Goal: Find specific page/section: Find specific page/section

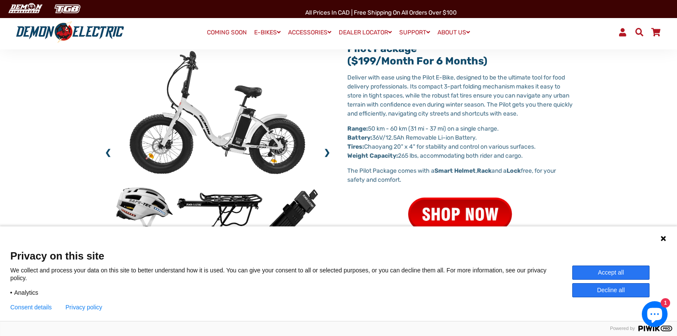
scroll to position [301, 0]
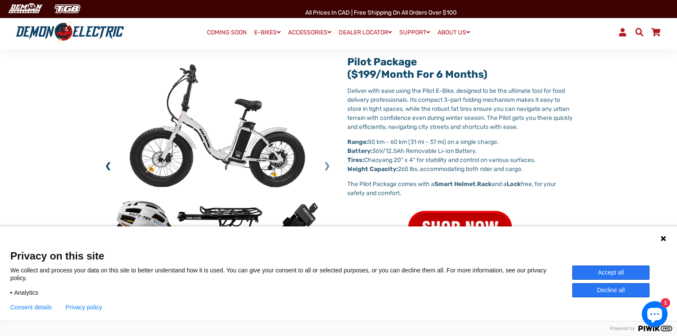
click at [327, 165] on link "❯" at bounding box center [327, 166] width 6 height 12
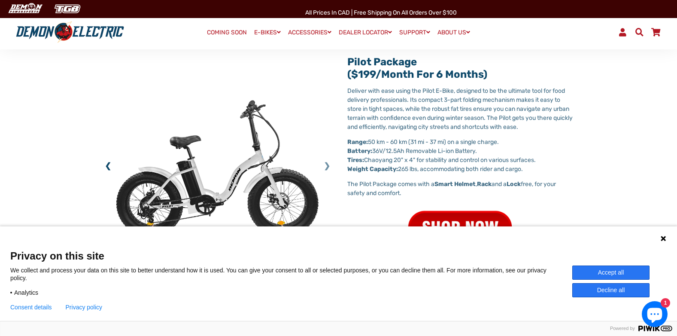
click at [327, 165] on link "❯" at bounding box center [327, 166] width 6 height 12
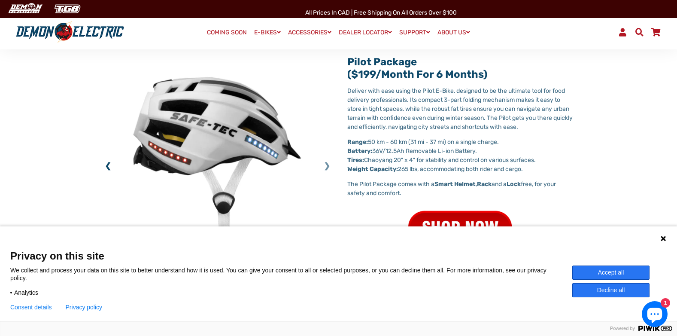
click at [327, 165] on link "❯" at bounding box center [327, 166] width 6 height 12
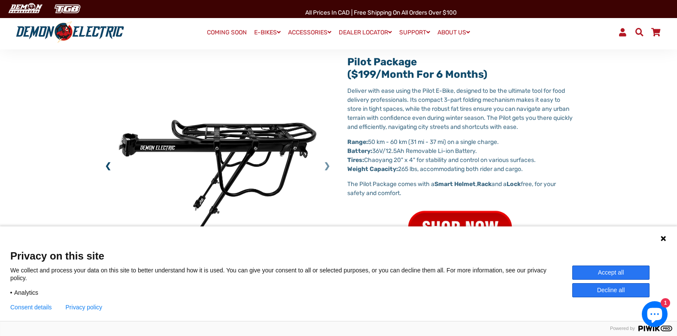
click at [327, 165] on link "❯" at bounding box center [327, 166] width 6 height 12
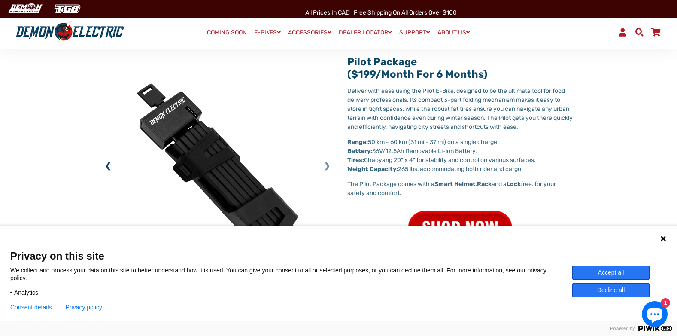
click at [327, 165] on link "❯" at bounding box center [327, 166] width 6 height 12
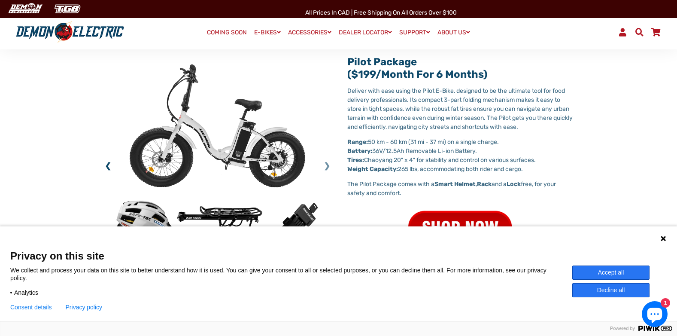
scroll to position [344, 0]
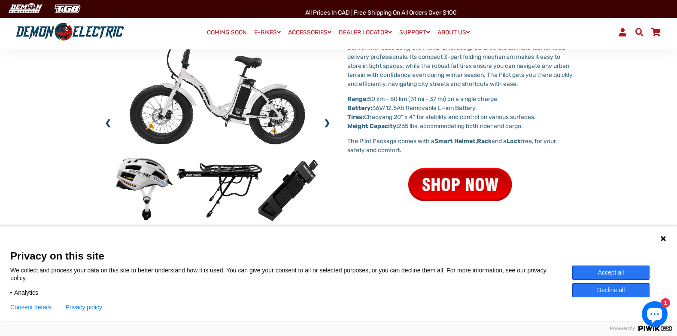
click at [439, 178] on img at bounding box center [460, 185] width 113 height 49
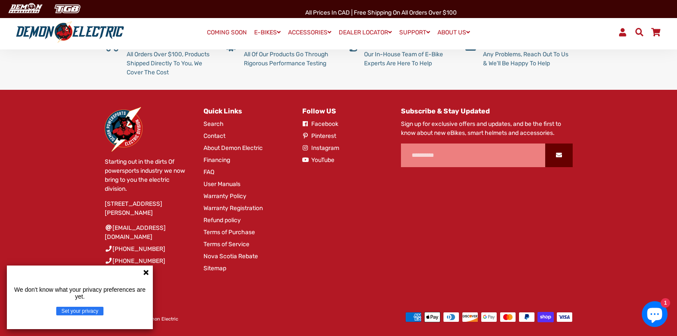
scroll to position [182, 0]
